Goal: Task Accomplishment & Management: Complete application form

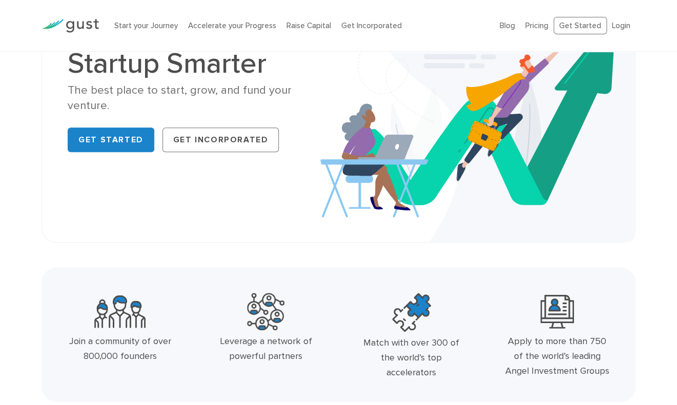
scroll to position [60, 0]
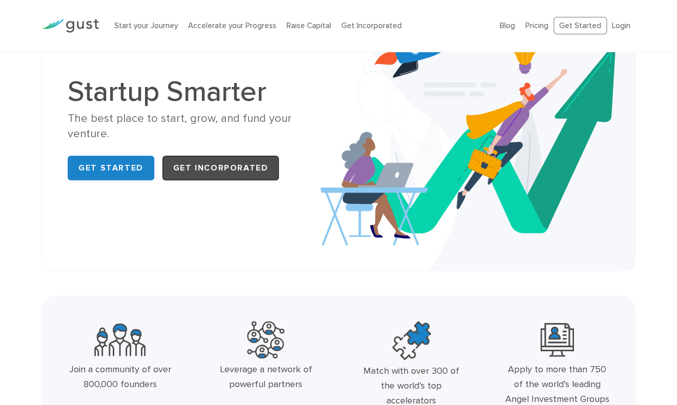
click at [177, 157] on link "Get Incorporated" at bounding box center [220, 168] width 117 height 25
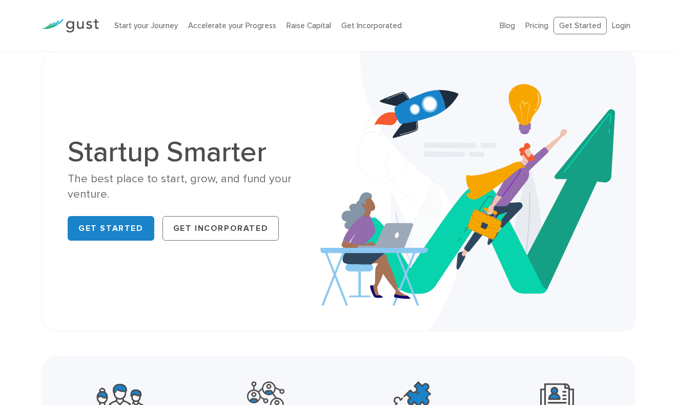
scroll to position [60, 0]
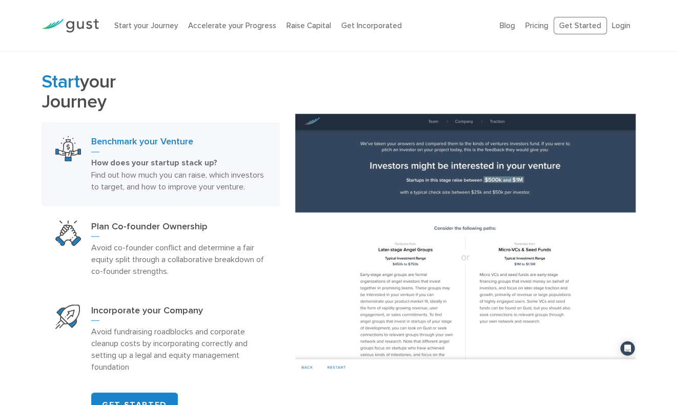
scroll to position [471, 0]
